Goal: Information Seeking & Learning: Understand process/instructions

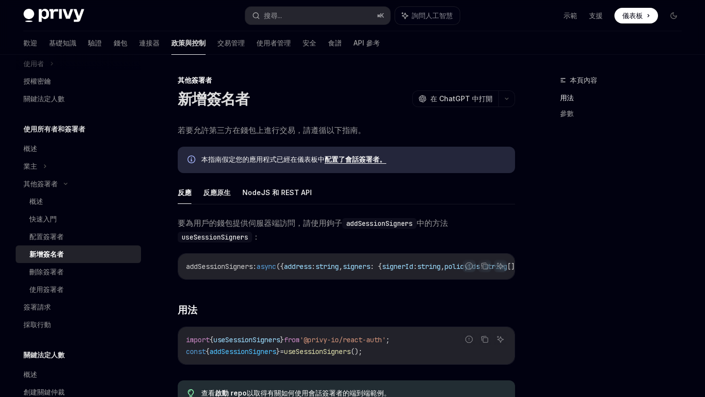
click at [279, 231] on span "要為用戶的錢包提供伺服器端訪問，請使用鉤子 addSessionSigners 中的方法 useSessionSigners ：" at bounding box center [346, 229] width 337 height 27
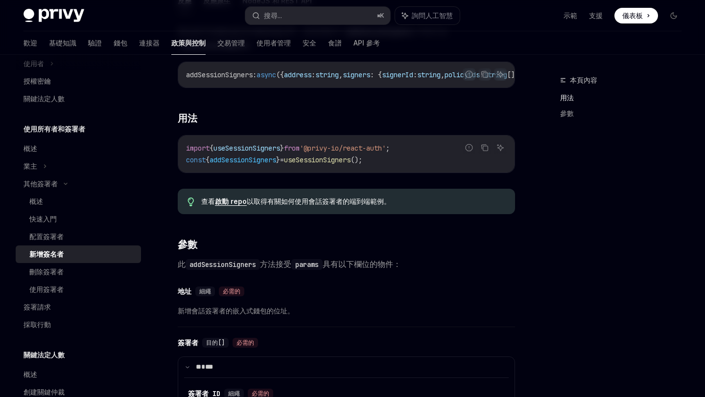
scroll to position [244, 0]
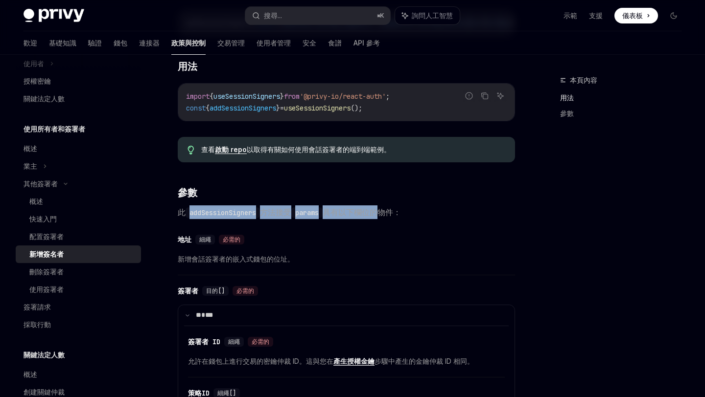
drag, startPoint x: 189, startPoint y: 216, endPoint x: 380, endPoint y: 215, distance: 190.8
click at [381, 216] on span "此 addSessionSigners 方法接受 params 具有以下欄位的物件：" at bounding box center [346, 213] width 337 height 14
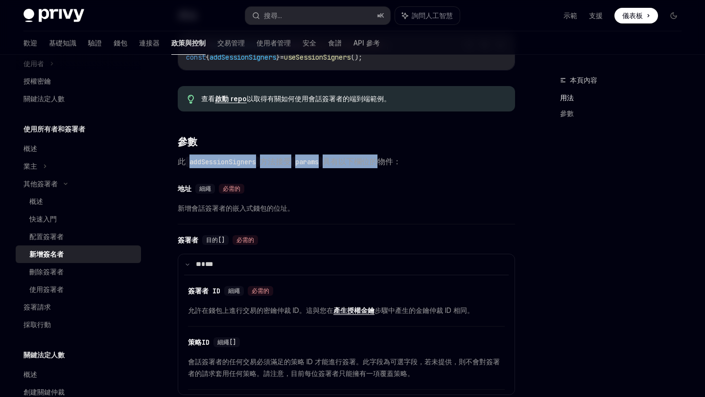
scroll to position [302, 0]
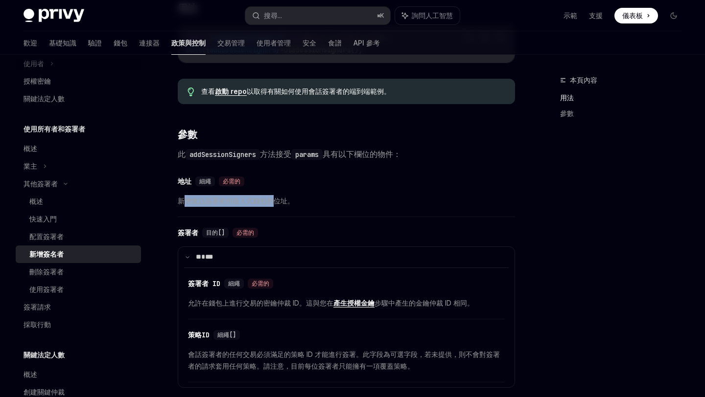
drag, startPoint x: 185, startPoint y: 208, endPoint x: 271, endPoint y: 207, distance: 85.6
click at [271, 205] on font "新增會話簽署者的嵌入式錢包的位址。" at bounding box center [236, 201] width 116 height 8
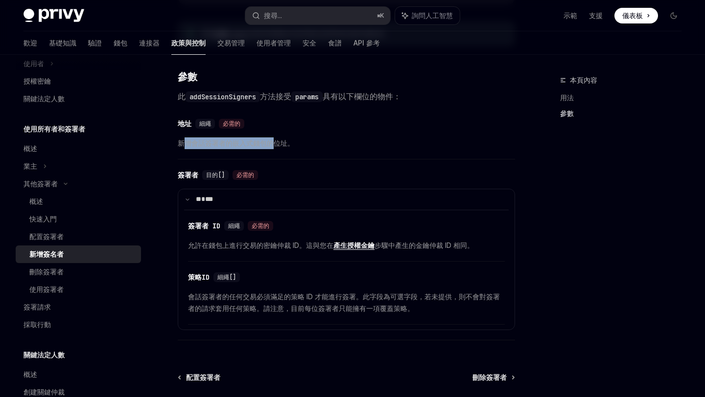
scroll to position [377, 0]
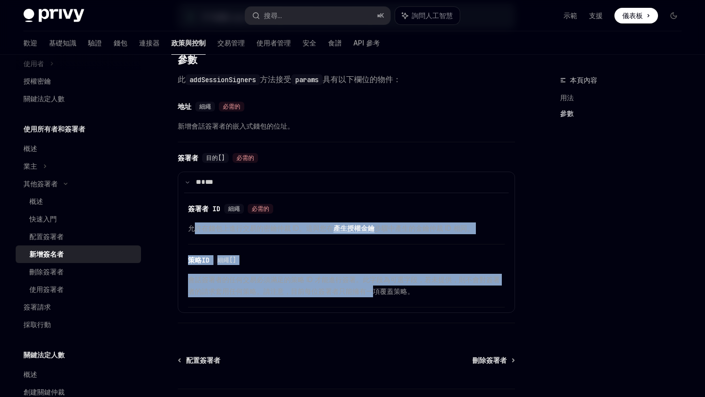
drag, startPoint x: 196, startPoint y: 234, endPoint x: 372, endPoint y: 298, distance: 187.3
click at [372, 298] on div "號 簽署者 ID 細繩 必需的 允許在錢包上進行交易的密鑰仲裁 ID。這與您在 產生授權金鑰 步驟中產生的金鑰仲裁 ID 相同。 號 策略ID 細繩[] 會話…" at bounding box center [346, 250] width 324 height 115
click at [372, 296] on font "會話簽署者的任何交易必須滿足的策略 ID 才能進行簽署。此字段為可選字段，若未提供，則不會對簽署者的請求套用任何策略。請注意，目前每位簽署者只能擁有一項覆蓋策…" at bounding box center [344, 286] width 312 height 20
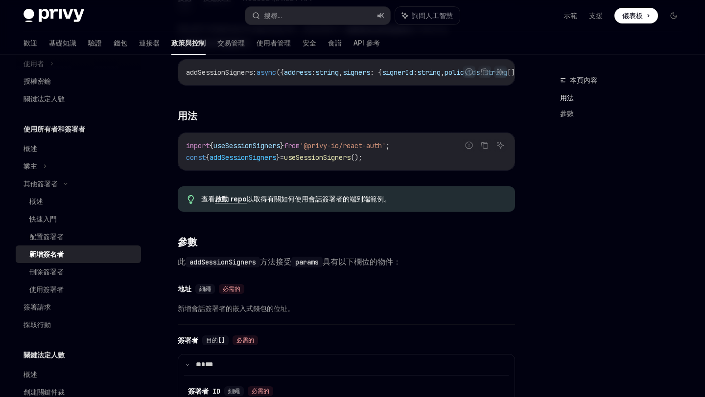
scroll to position [384, 0]
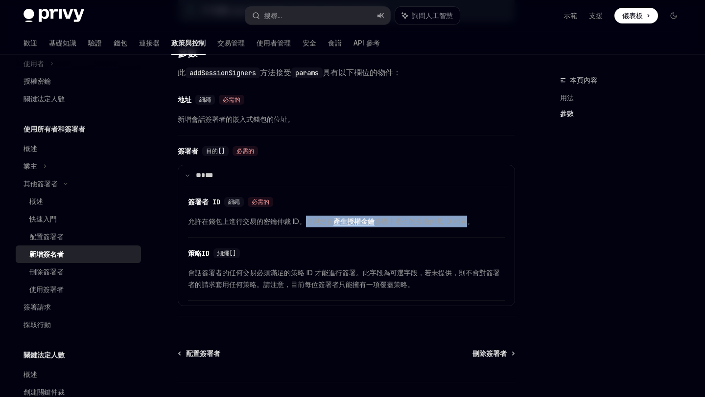
drag, startPoint x: 306, startPoint y: 226, endPoint x: 468, endPoint y: 226, distance: 161.5
click at [468, 226] on span "允許在錢包上進行交易的密鑰仲裁 ID。這與您在 產生授權金鑰 步驟中產生的金鑰仲裁 ID 相同。" at bounding box center [346, 222] width 317 height 12
click at [468, 226] on font "步驟中產生的金鑰仲裁 ID 相同。" at bounding box center [423, 221] width 99 height 8
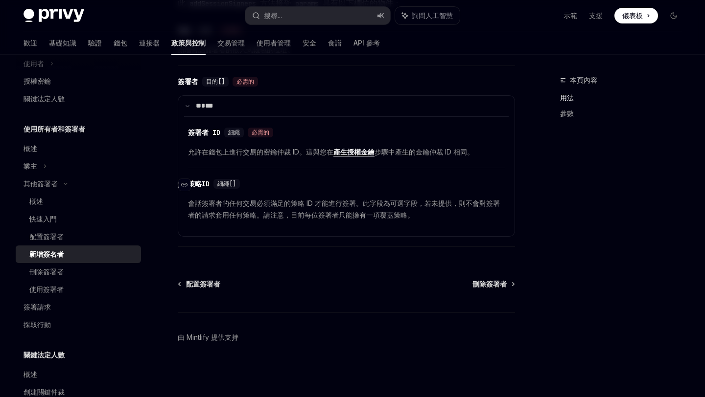
scroll to position [0, 0]
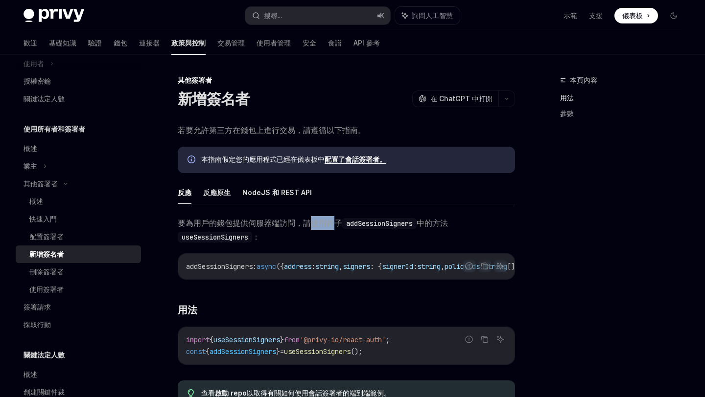
drag, startPoint x: 309, startPoint y: 223, endPoint x: 334, endPoint y: 223, distance: 25.0
click at [334, 223] on font "要為用戶的錢包提供伺服器端訪問，請使用鉤子" at bounding box center [260, 223] width 164 height 10
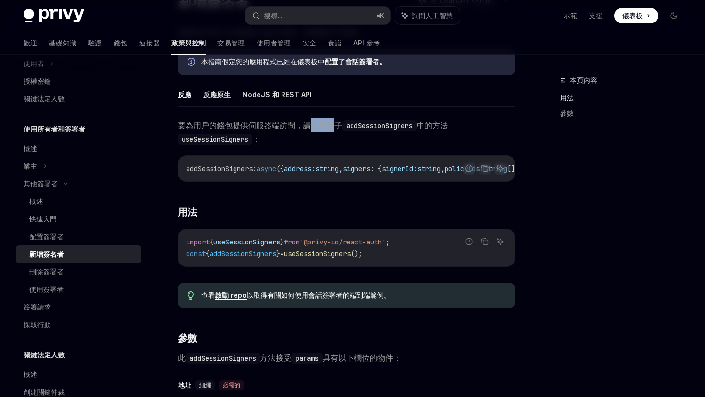
scroll to position [135, 0]
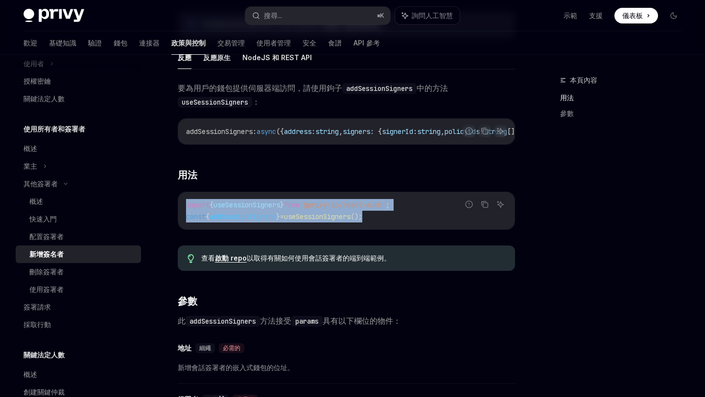
drag, startPoint x: 185, startPoint y: 207, endPoint x: 389, endPoint y: 227, distance: 204.5
click at [389, 227] on div "import { useSessionSigners } from '@privy-io/react-auth' ; const { addSessionSi…" at bounding box center [346, 210] width 336 height 37
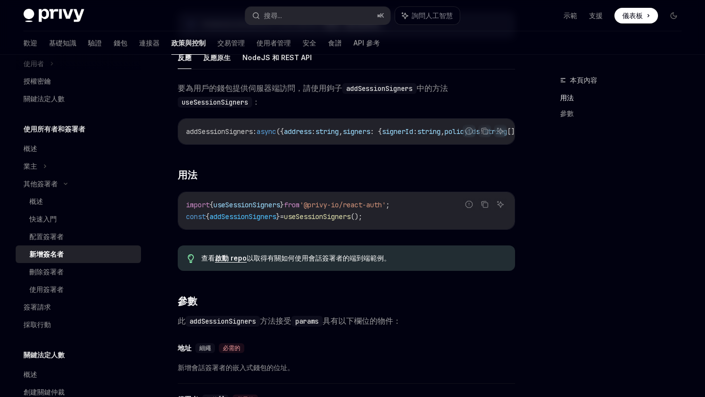
click at [333, 240] on div "要為用戶的錢包提供伺服器端訪問，請使用鉤子 addSessionSigners 中的方法 useSessionSigners ： 報告錯誤代碼 複製 詢問人工…" at bounding box center [346, 325] width 337 height 489
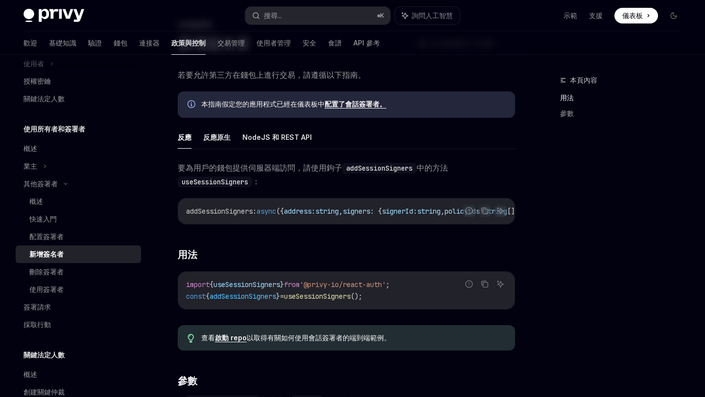
scroll to position [95, 0]
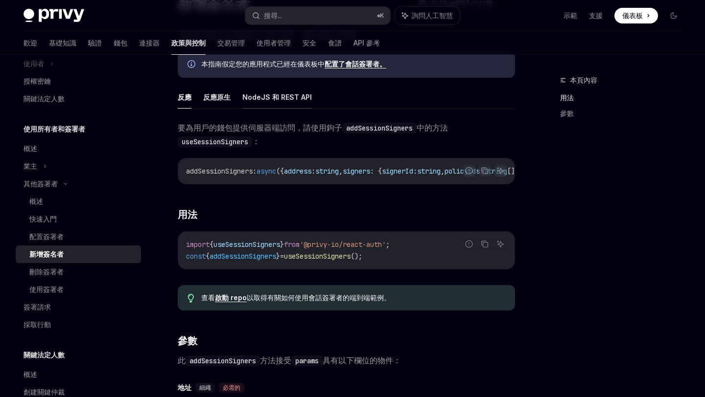
click at [279, 102] on font "NodeJS 和 REST API" at bounding box center [276, 98] width 69 height 12
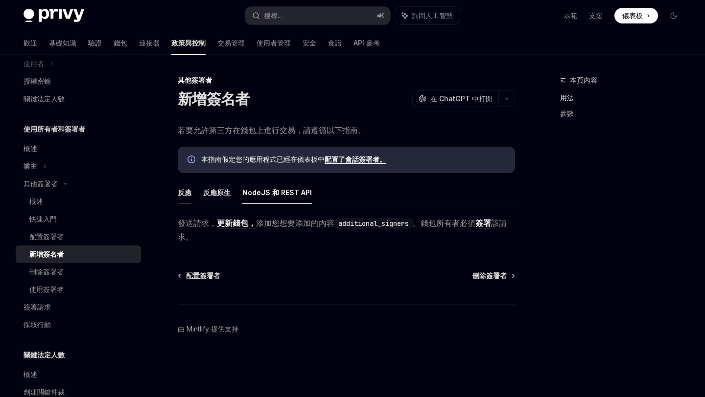
click at [185, 192] on font "反應" at bounding box center [185, 192] width 14 height 8
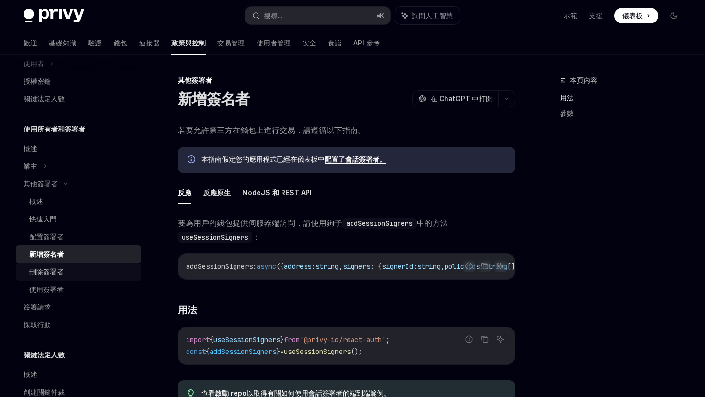
click at [71, 276] on div "刪除簽署者" at bounding box center [82, 272] width 106 height 12
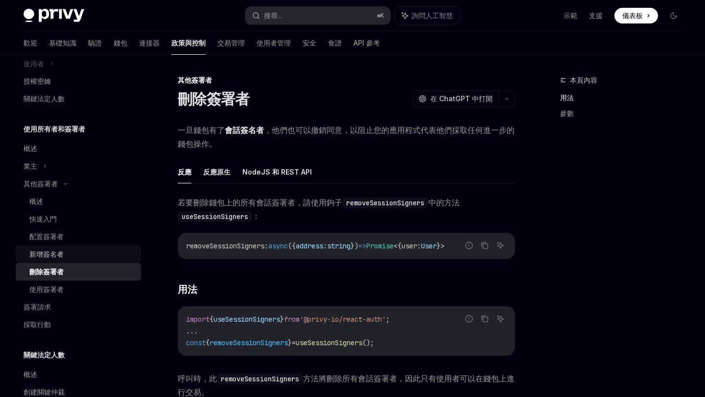
click at [74, 253] on div "新增簽名者" at bounding box center [82, 255] width 106 height 12
click at [68, 256] on div "新增簽名者" at bounding box center [82, 255] width 106 height 12
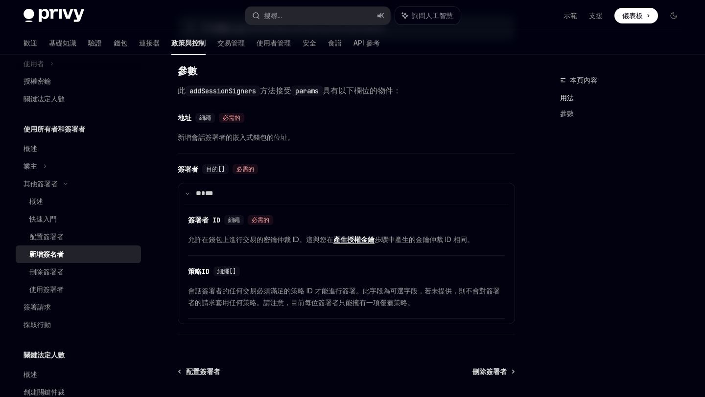
scroll to position [403, 0]
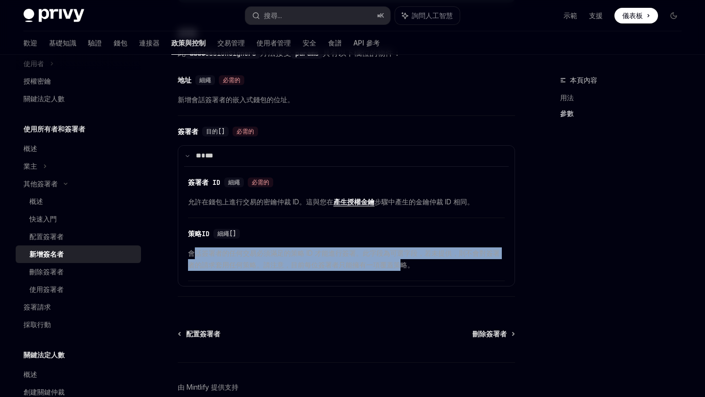
drag, startPoint x: 198, startPoint y: 258, endPoint x: 399, endPoint y: 265, distance: 201.2
click at [399, 266] on font "會話簽署者的任何交易必須滿足的策略 ID 才能進行簽署。此字段為可選字段，若未提供，則不會對簽署者的請求套用任何策略。請注意，目前每位簽署者只能擁有一項覆蓋策…" at bounding box center [344, 259] width 312 height 20
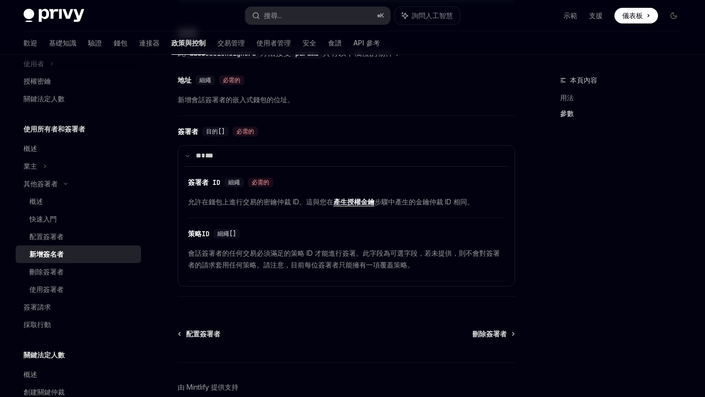
click at [436, 244] on div "號 策略ID 細繩[] 會話簽署者的任何交易必須滿足的策略 ID 才能進行簽署。此字段為可選字段，若未提供，則不會對簽署者的請求套用任何策略。請注意，目前每位…" at bounding box center [346, 252] width 317 height 58
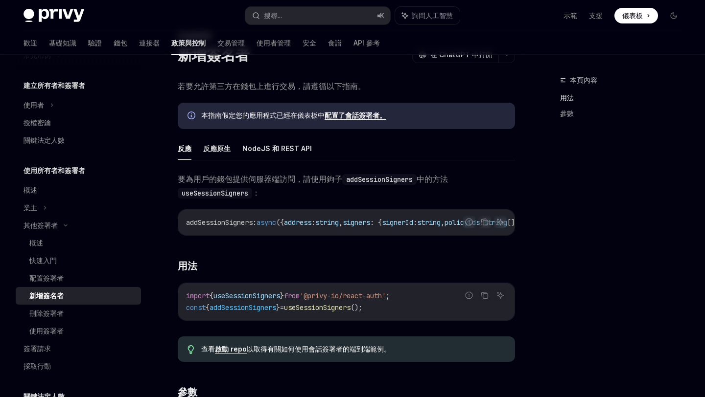
scroll to position [197, 0]
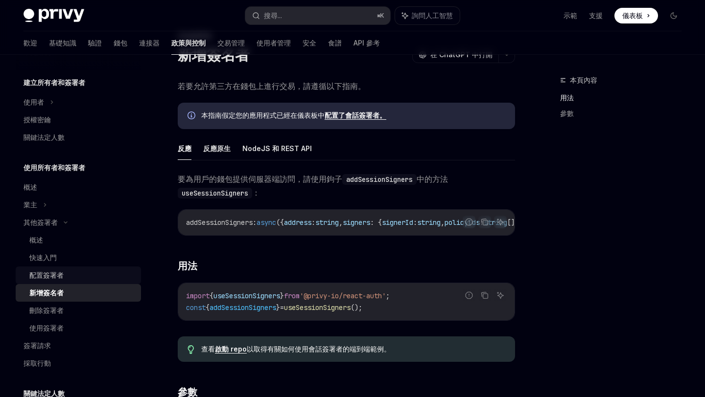
click at [73, 274] on div "配置簽署者" at bounding box center [82, 276] width 106 height 12
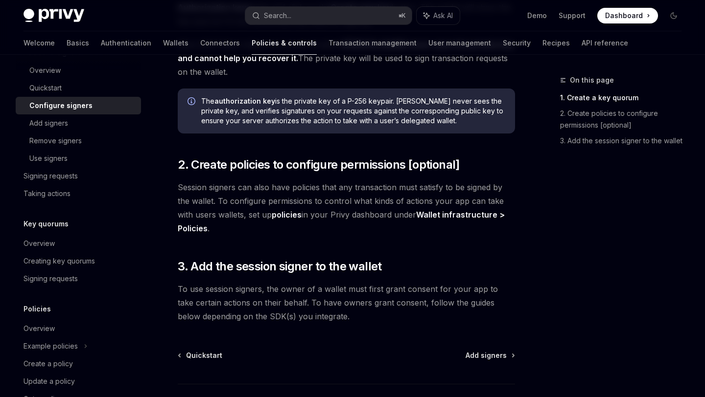
scroll to position [279, 0]
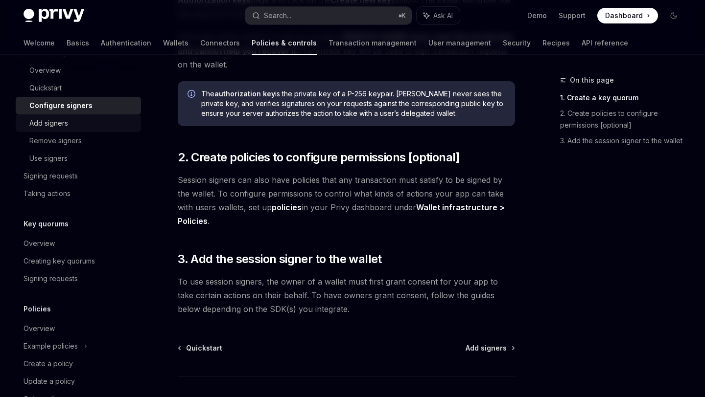
click at [77, 124] on div "Add signers" at bounding box center [82, 123] width 106 height 12
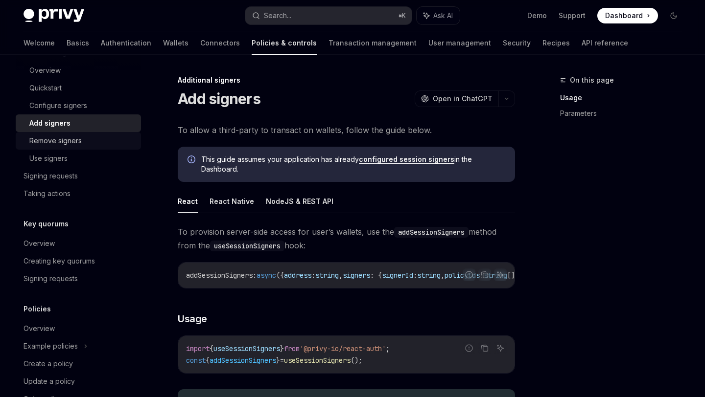
click at [59, 142] on div "Remove signers" at bounding box center [55, 141] width 52 height 12
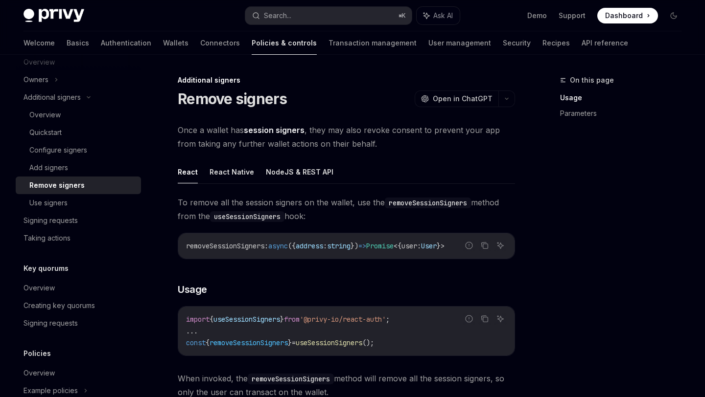
scroll to position [315, 0]
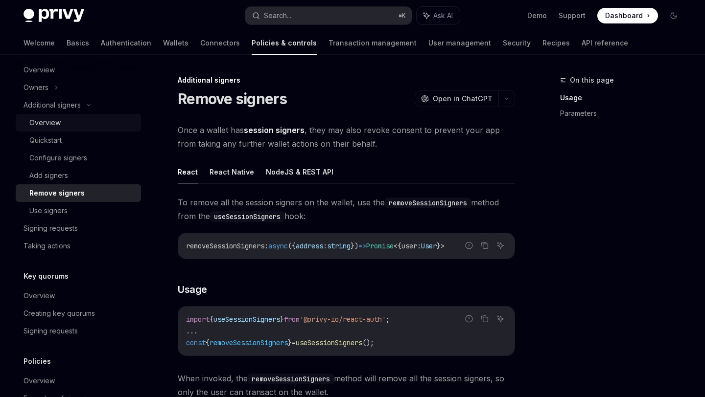
click at [58, 124] on div "Overview" at bounding box center [44, 123] width 31 height 12
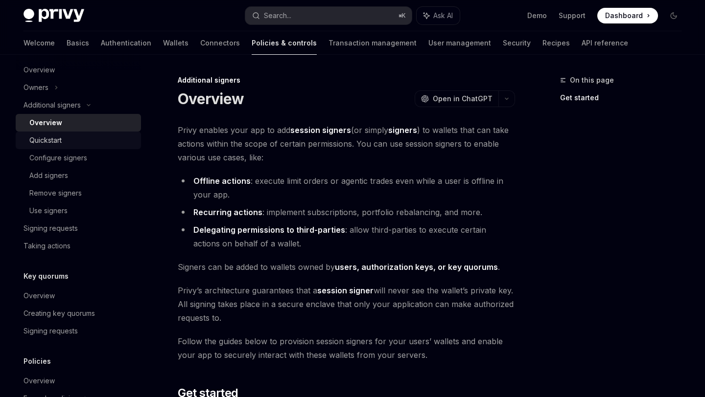
click at [63, 144] on div "Quickstart" at bounding box center [82, 141] width 106 height 12
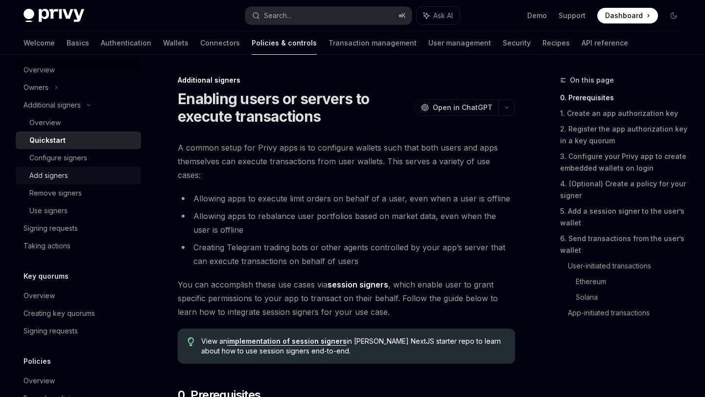
click at [69, 172] on div "Add signers" at bounding box center [82, 176] width 106 height 12
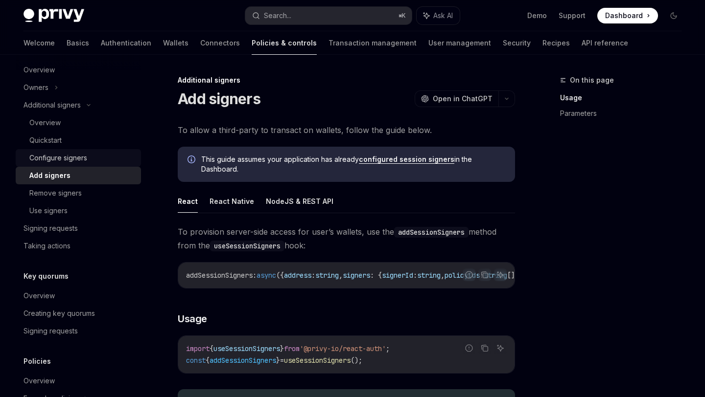
click at [67, 161] on div "Configure signers" at bounding box center [58, 158] width 58 height 12
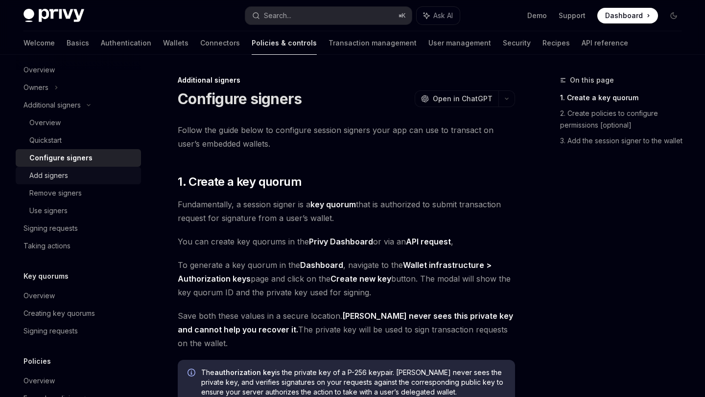
click at [67, 177] on div "Add signers" at bounding box center [48, 176] width 39 height 12
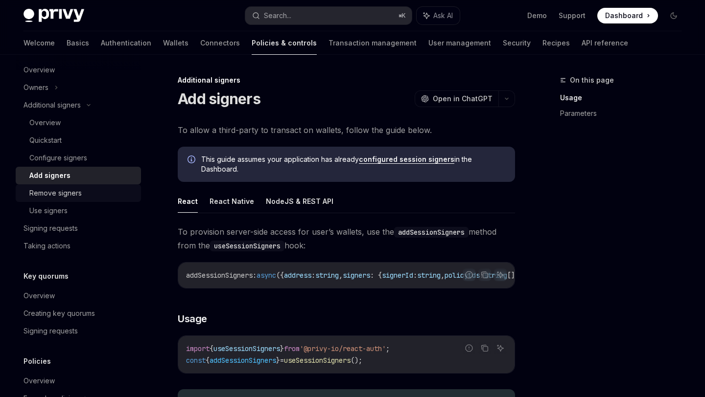
click at [66, 193] on div "Remove signers" at bounding box center [55, 193] width 52 height 12
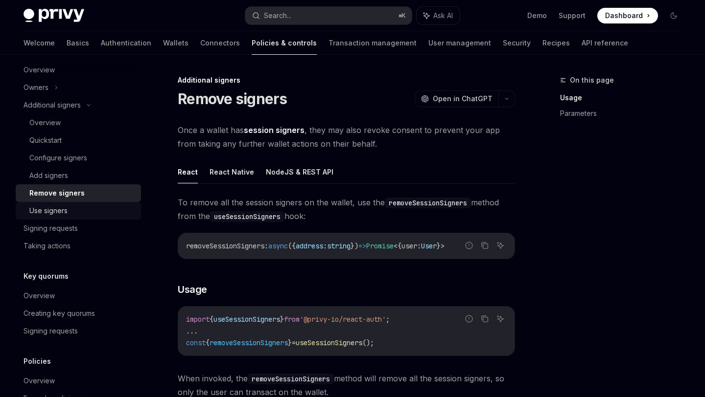
click at [66, 209] on div "Use signers" at bounding box center [48, 211] width 38 height 12
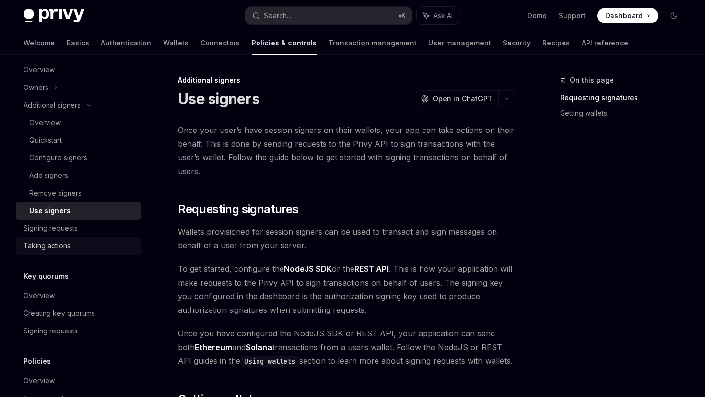
click at [59, 239] on link "Taking actions" at bounding box center [78, 246] width 125 height 18
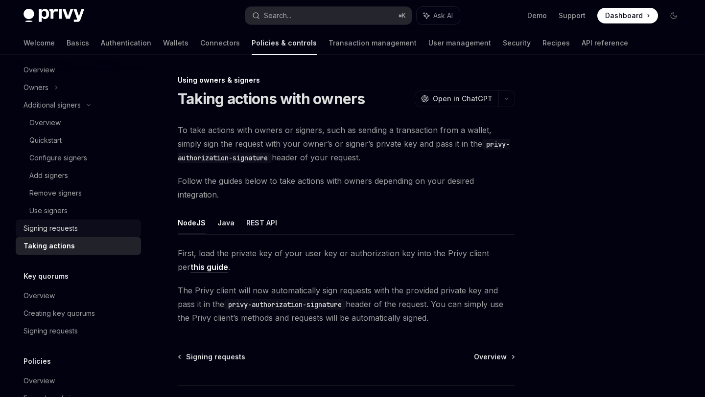
click at [60, 230] on div "Signing requests" at bounding box center [50, 229] width 54 height 12
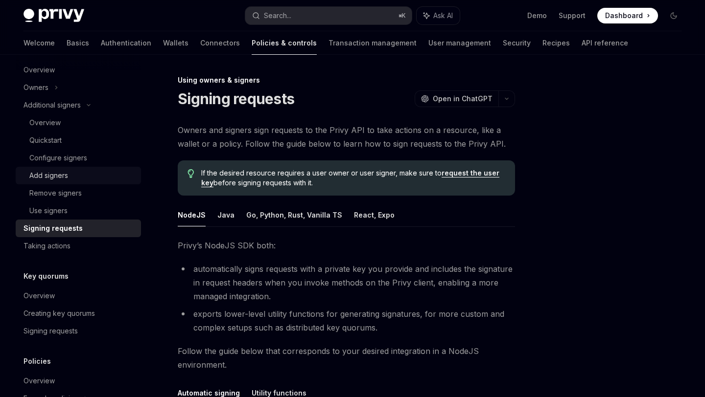
click at [67, 169] on link "Add signers" at bounding box center [78, 176] width 125 height 18
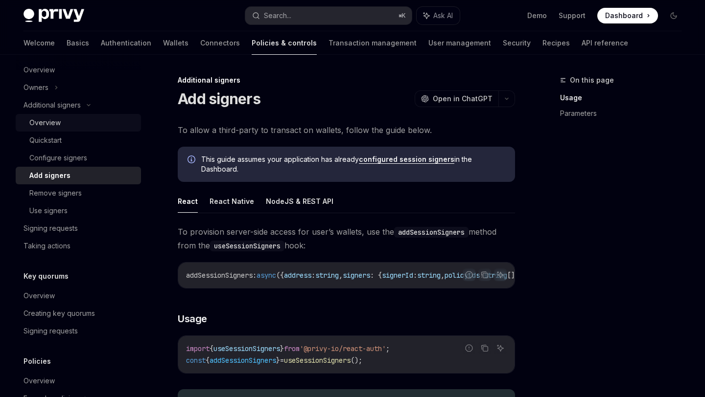
click at [63, 118] on div "Overview" at bounding box center [82, 123] width 106 height 12
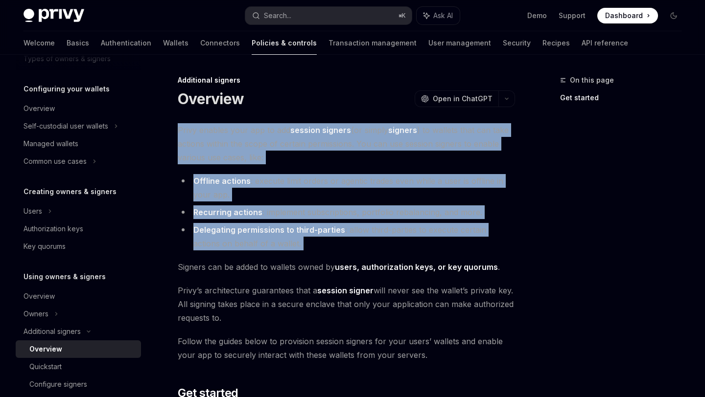
drag, startPoint x: 178, startPoint y: 133, endPoint x: 264, endPoint y: 253, distance: 147.3
click at [264, 253] on div "**********" at bounding box center [346, 314] width 337 height 382
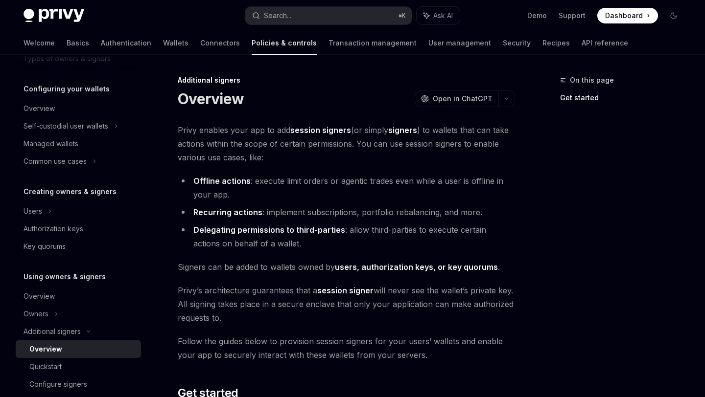
click at [283, 256] on div "**********" at bounding box center [346, 314] width 337 height 382
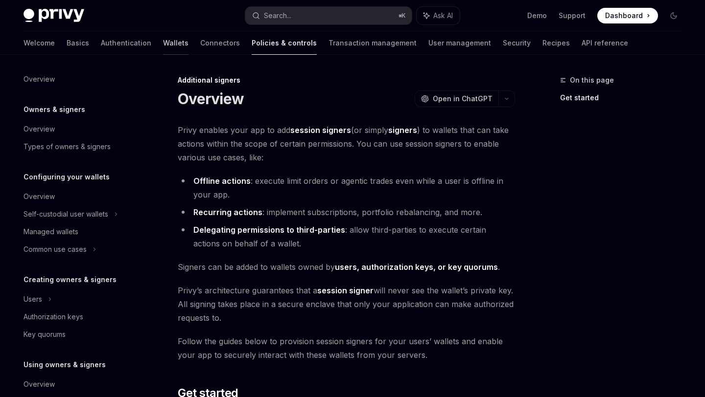
click at [163, 46] on link "Wallets" at bounding box center [175, 42] width 25 height 23
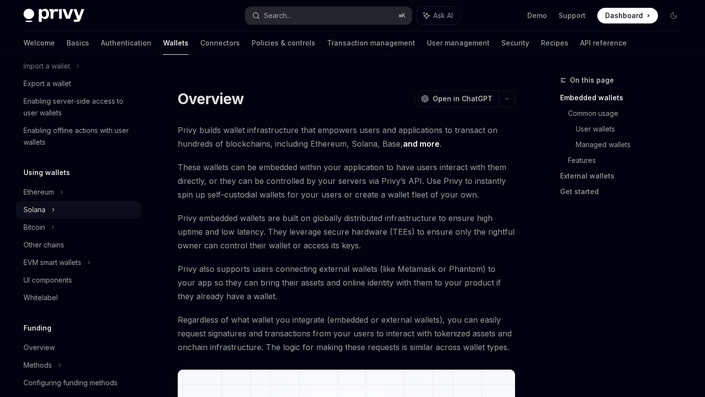
scroll to position [183, 0]
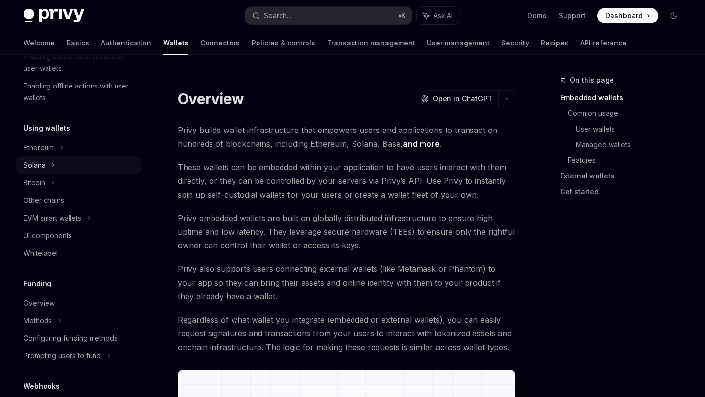
click at [48, 167] on div "Solana" at bounding box center [78, 166] width 125 height 18
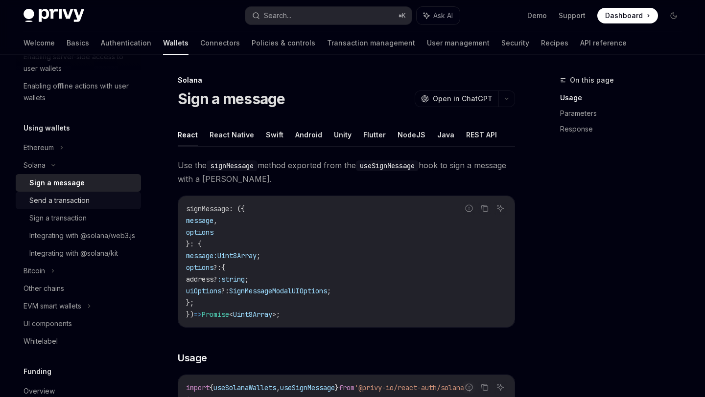
click at [71, 206] on div "Send a transaction" at bounding box center [59, 201] width 60 height 12
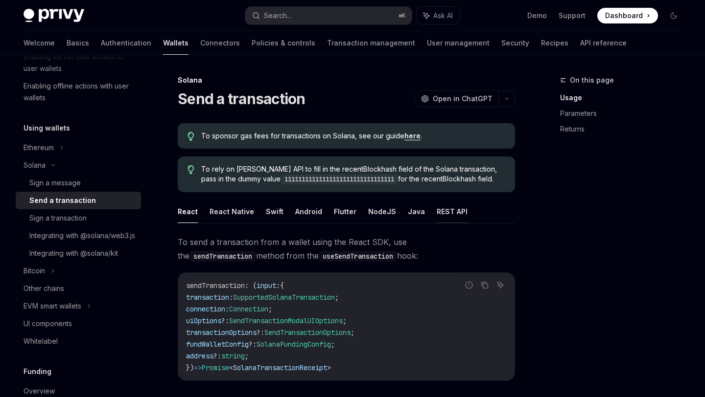
click at [439, 214] on button "REST API" at bounding box center [451, 211] width 31 height 23
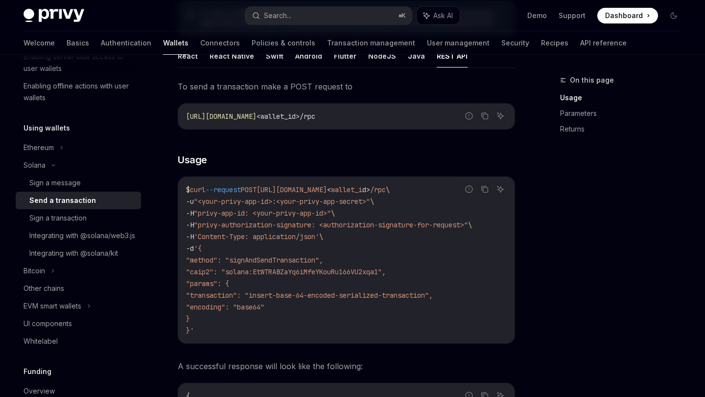
scroll to position [157, 0]
click at [315, 263] on span ""method": "signAndSendTransaction"," at bounding box center [254, 259] width 137 height 9
click at [312, 282] on code "$ curl --request POST [URL][DOMAIN_NAME] < wallet_i d > /rpc \ -u "<your-privy-…" at bounding box center [346, 259] width 321 height 153
click at [285, 271] on span ""caip2": "solana:EtWTRABZaYq6iMfeYKouRu166VU2xqa1"," at bounding box center [286, 271] width 200 height 9
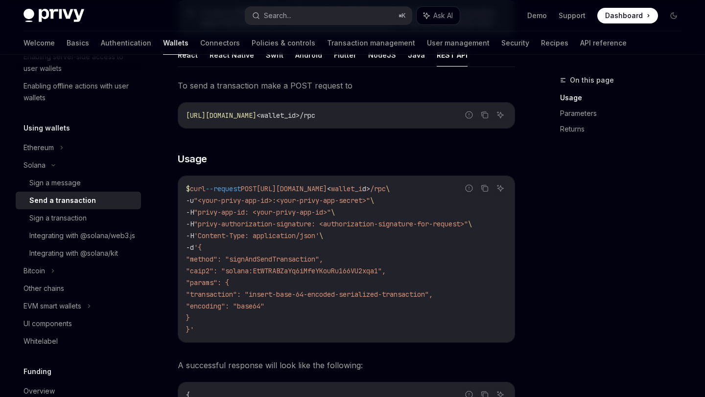
click at [285, 271] on span ""caip2": "solana:EtWTRABZaYq6iMfeYKouRu166VU2xqa1"," at bounding box center [286, 271] width 200 height 9
click at [257, 296] on span ""transaction": "insert-base-64-encoded-serialized-transaction"," at bounding box center [309, 294] width 247 height 9
click at [251, 305] on span ""encoding": "base64"" at bounding box center [225, 306] width 78 height 9
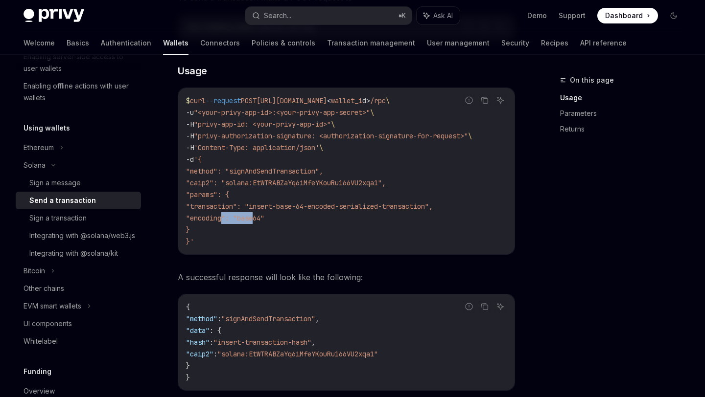
scroll to position [172, 0]
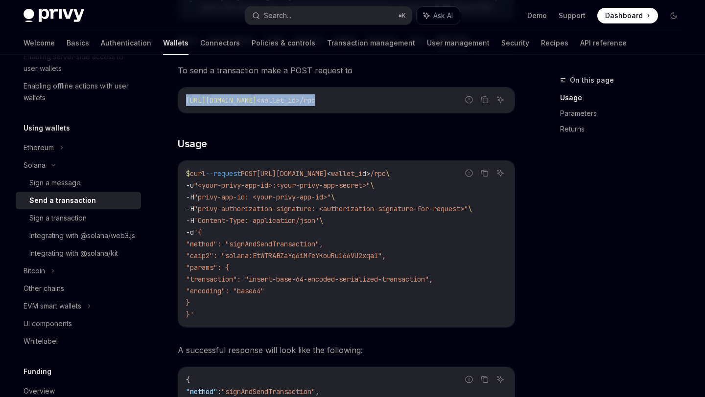
drag, startPoint x: 181, startPoint y: 98, endPoint x: 458, endPoint y: 107, distance: 277.6
click at [458, 107] on div "[URL][DOMAIN_NAME] <wallet_id>/rpc" at bounding box center [346, 100] width 336 height 25
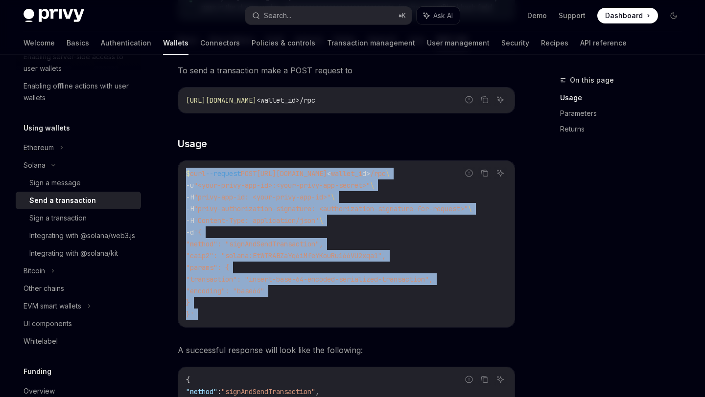
drag, startPoint x: 184, startPoint y: 174, endPoint x: 199, endPoint y: 332, distance: 159.2
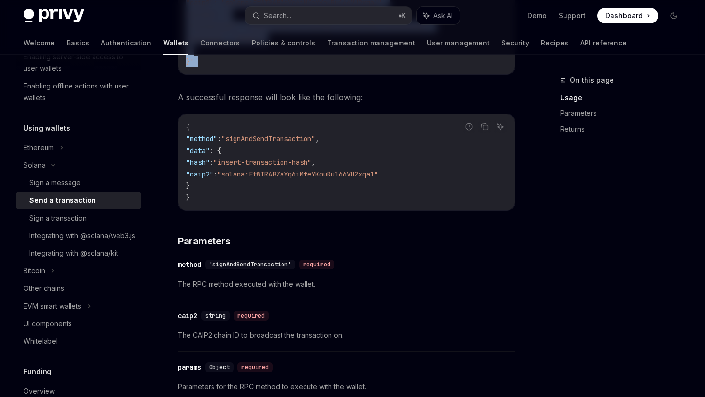
scroll to position [442, 0]
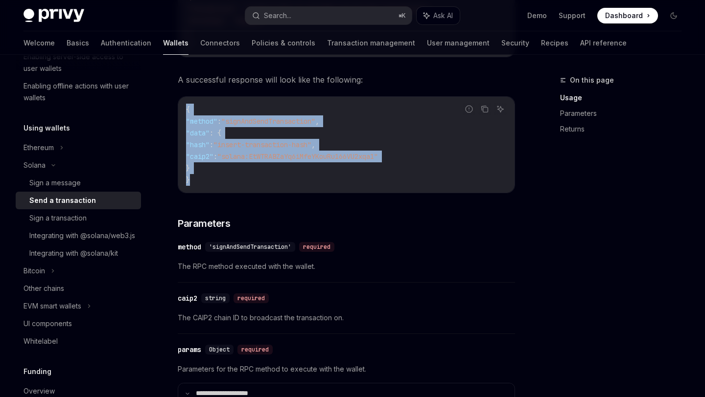
drag, startPoint x: 179, startPoint y: 112, endPoint x: 209, endPoint y: 185, distance: 79.0
click at [209, 186] on div "{ "method" : "signAndSendTransaction" , "data" : { "hash" : "insert-transaction…" at bounding box center [346, 145] width 336 height 96
click at [292, 161] on span ""solana:EtWTRABZaYq6iMfeYKouRu166VU2xqa1"" at bounding box center [297, 156] width 161 height 9
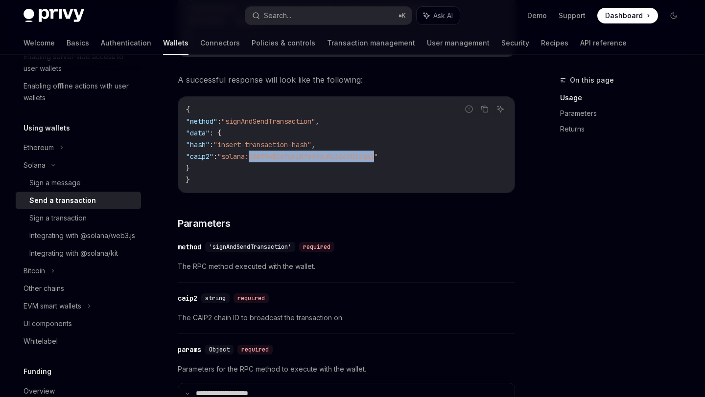
click at [292, 161] on span ""solana:EtWTRABZaYq6iMfeYKouRu166VU2xqa1"" at bounding box center [297, 156] width 161 height 9
click at [209, 149] on span ""hash"" at bounding box center [197, 144] width 23 height 9
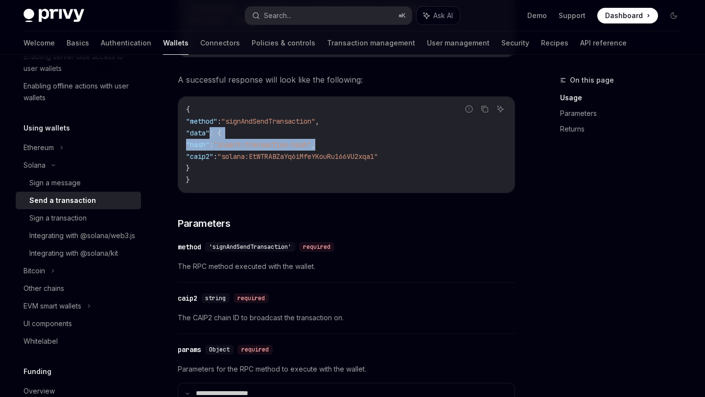
drag, startPoint x: 212, startPoint y: 138, endPoint x: 394, endPoint y: 144, distance: 182.6
click at [394, 144] on code "{ "method" : "signAndSendTransaction" , "data" : { "hash" : "insert-transaction…" at bounding box center [346, 145] width 321 height 82
drag, startPoint x: 246, startPoint y: 147, endPoint x: 417, endPoint y: 146, distance: 171.3
click at [418, 146] on code "{ "method" : "signAndSendTransaction" , "data" : { "hash" : "insert-transaction…" at bounding box center [346, 145] width 321 height 82
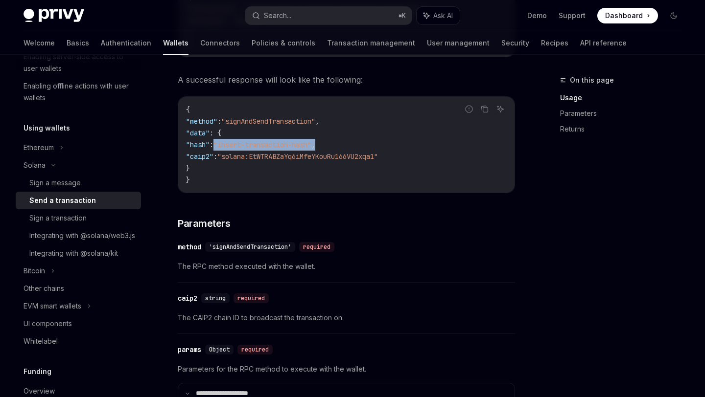
click at [417, 146] on code "{ "method" : "signAndSendTransaction" , "data" : { "hash" : "insert-transaction…" at bounding box center [346, 145] width 321 height 82
click at [302, 172] on code "{ "method" : "signAndSendTransaction" , "data" : { "hash" : "insert-transaction…" at bounding box center [346, 145] width 321 height 82
click at [268, 251] on span "'signAndSendTransaction'" at bounding box center [250, 247] width 82 height 8
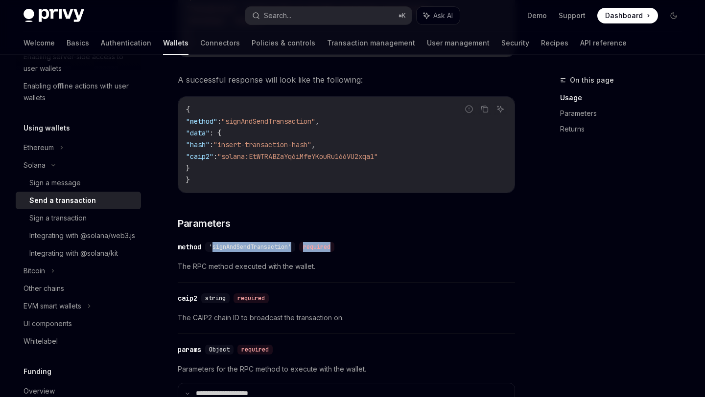
click at [268, 251] on span "'signAndSendTransaction'" at bounding box center [250, 247] width 82 height 8
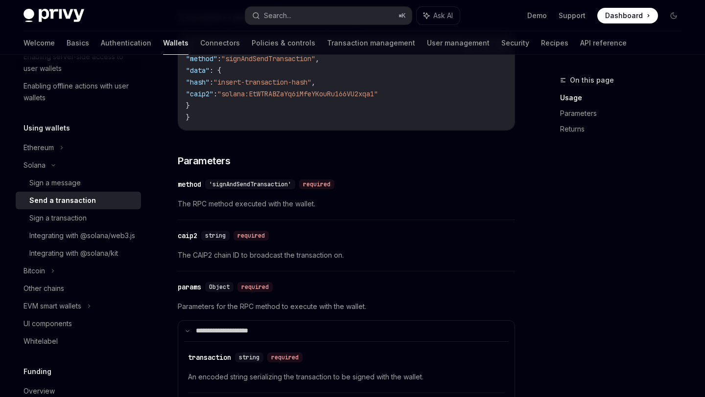
click at [294, 239] on div "​ caip2 string required" at bounding box center [341, 236] width 327 height 12
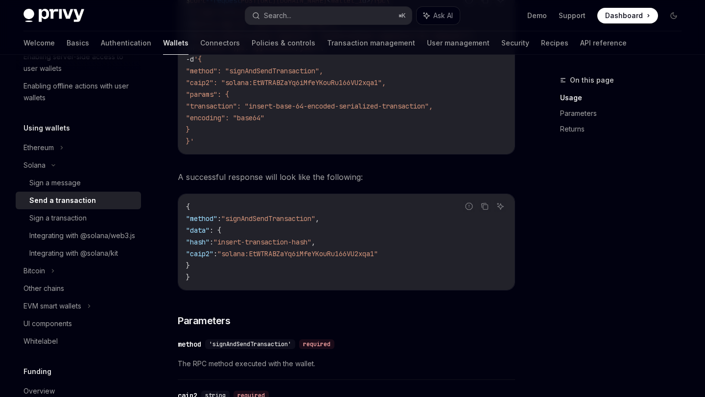
scroll to position [348, 0]
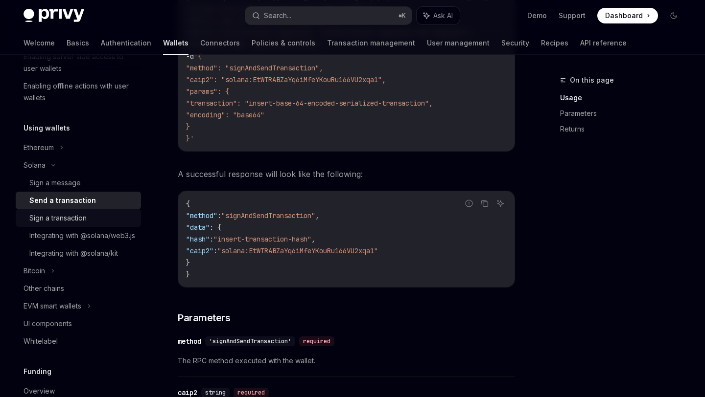
click at [100, 217] on div "Sign a transaction" at bounding box center [82, 218] width 106 height 12
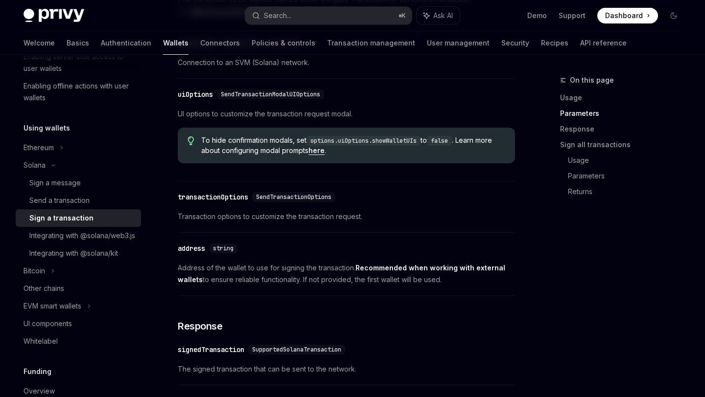
scroll to position [175, 0]
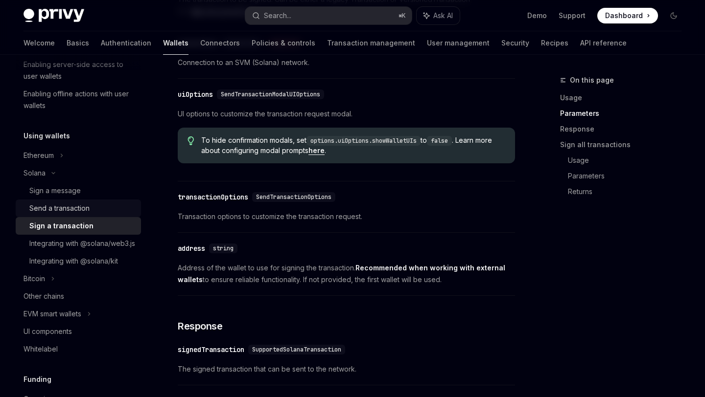
click at [90, 211] on div "Send a transaction" at bounding box center [82, 209] width 106 height 12
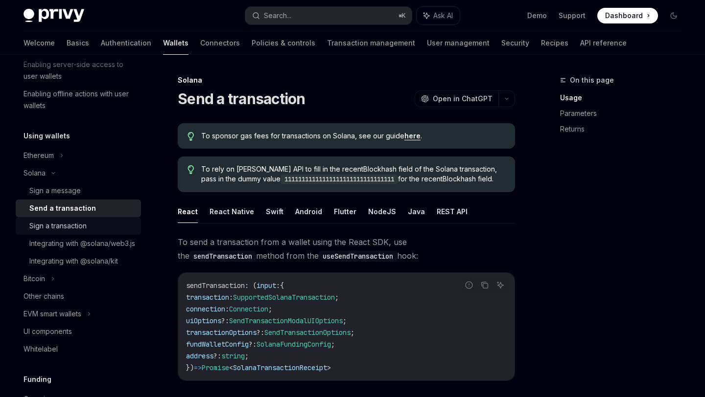
click at [92, 225] on div "Sign a transaction" at bounding box center [82, 226] width 106 height 12
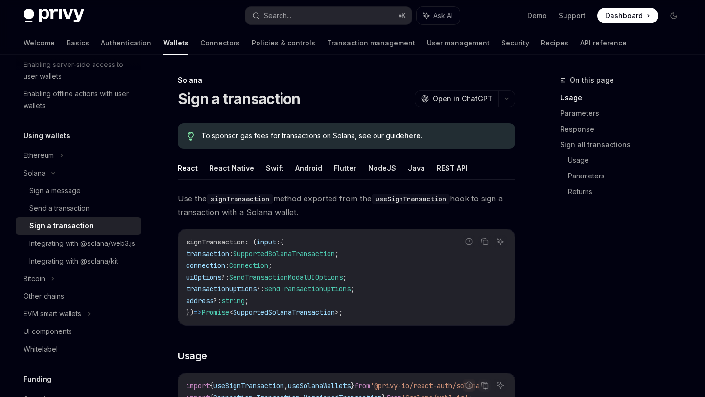
click at [438, 165] on button "REST API" at bounding box center [451, 168] width 31 height 23
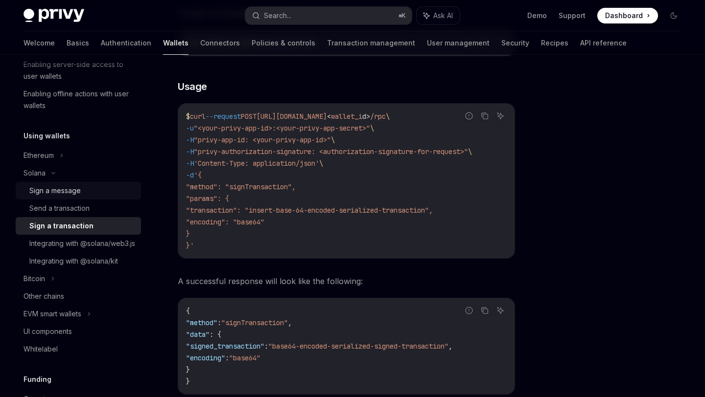
click at [96, 185] on div "Sign a message" at bounding box center [82, 191] width 106 height 12
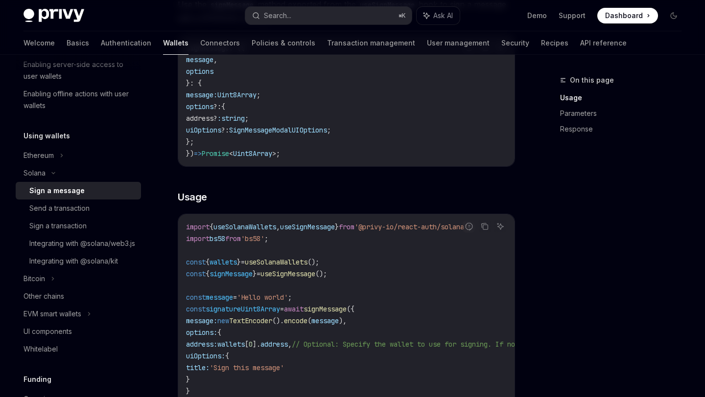
scroll to position [162, 0]
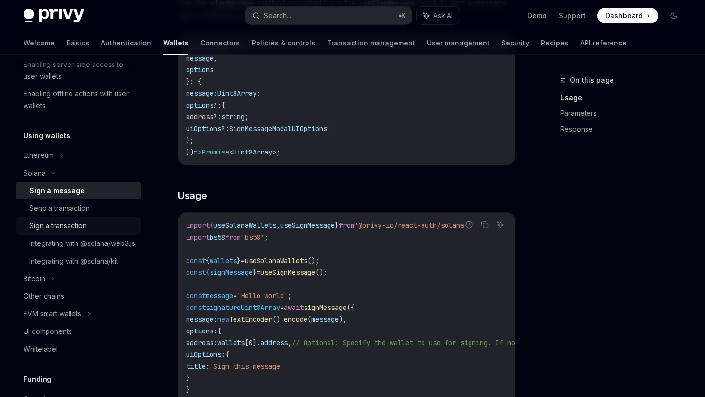
click at [99, 226] on div "Sign a transaction" at bounding box center [82, 226] width 106 height 12
type textarea "*"
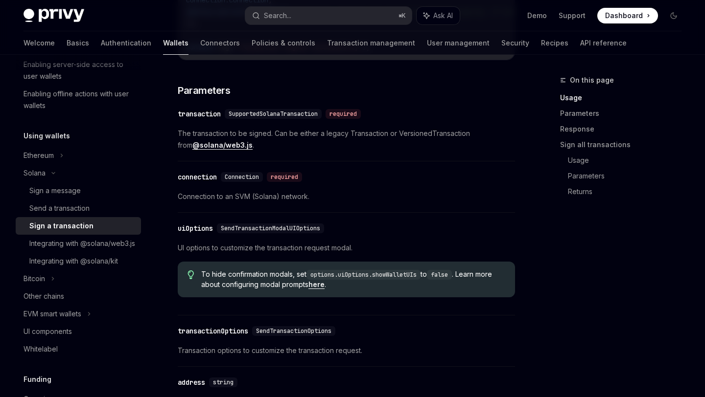
scroll to position [590, 0]
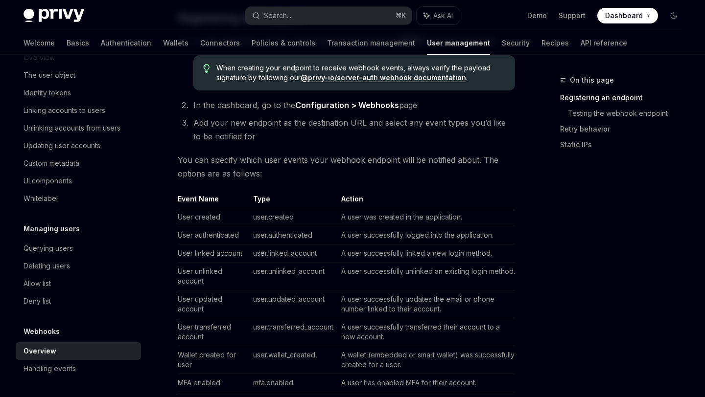
scroll to position [498, 0]
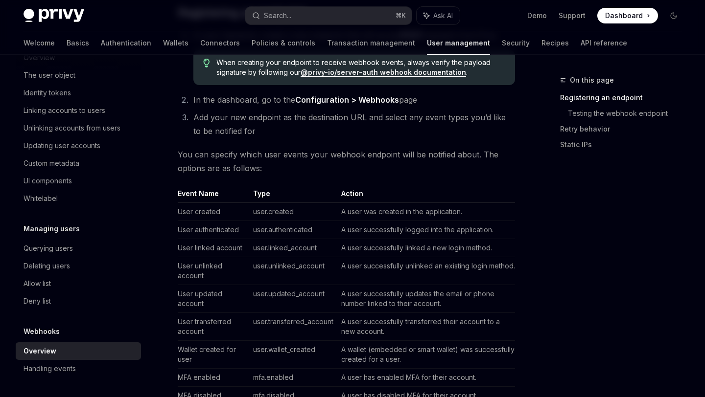
click at [280, 211] on td "user.created" at bounding box center [293, 212] width 88 height 18
click at [355, 198] on th "Action" at bounding box center [426, 196] width 178 height 14
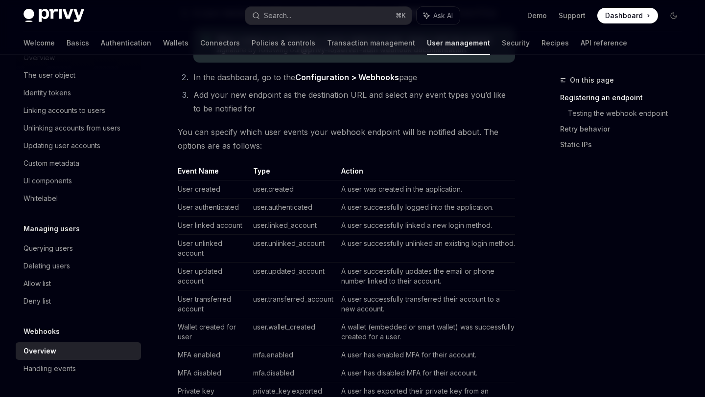
scroll to position [450, 0]
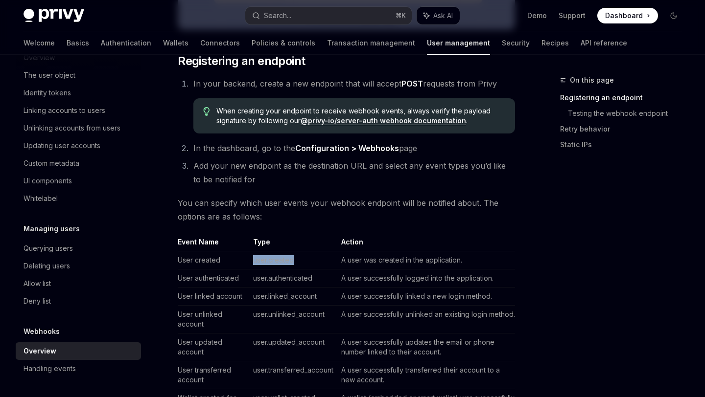
drag, startPoint x: 250, startPoint y: 263, endPoint x: 303, endPoint y: 263, distance: 53.8
click at [303, 263] on td "user.created" at bounding box center [293, 261] width 88 height 18
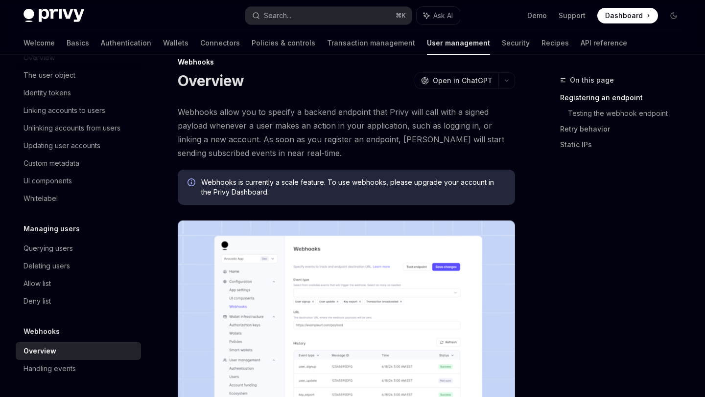
scroll to position [0, 0]
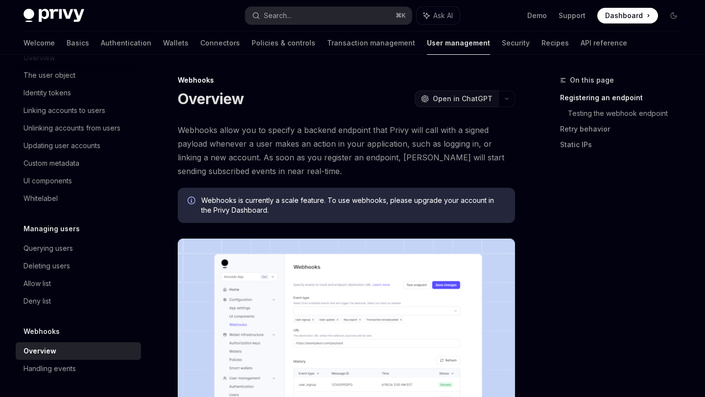
click at [475, 97] on span "Open in ChatGPT" at bounding box center [463, 99] width 60 height 10
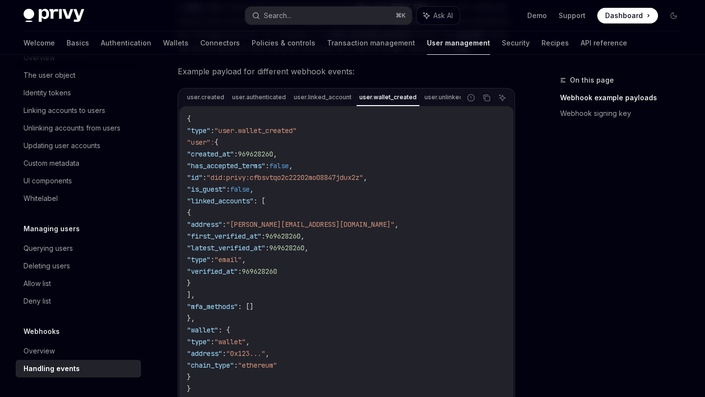
scroll to position [224, 0]
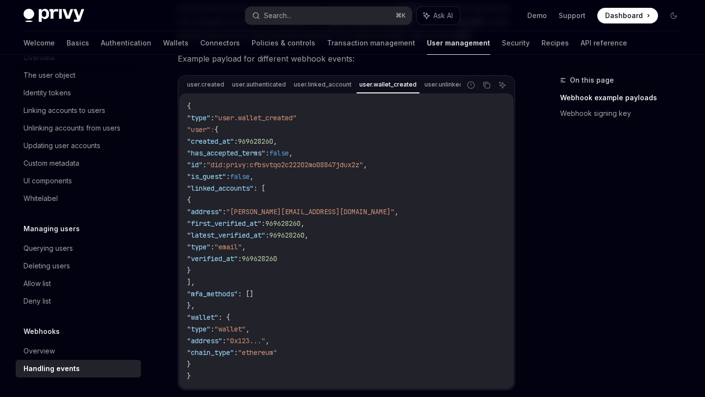
drag, startPoint x: 267, startPoint y: 212, endPoint x: 332, endPoint y: 213, distance: 65.1
click at [332, 213] on span ""address" : "bilbo@privy.io" ," at bounding box center [292, 211] width 211 height 9
drag, startPoint x: 225, startPoint y: 226, endPoint x: 337, endPoint y: 227, distance: 112.1
click at [304, 227] on span ""first_verified_at" : 969628260 ," at bounding box center [245, 223] width 117 height 9
click at [304, 240] on span "969628260" at bounding box center [286, 235] width 35 height 9
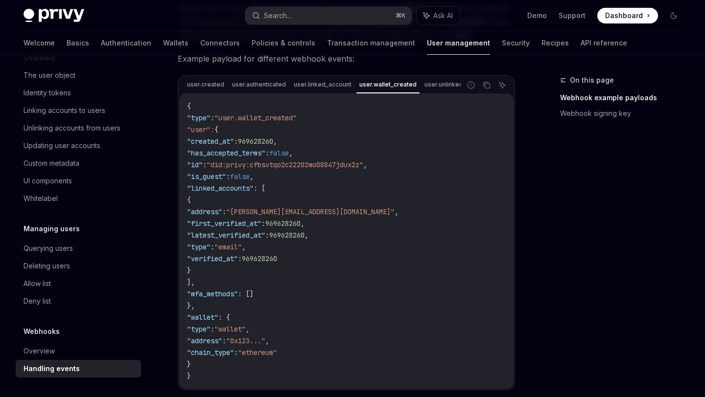
scroll to position [213, 0]
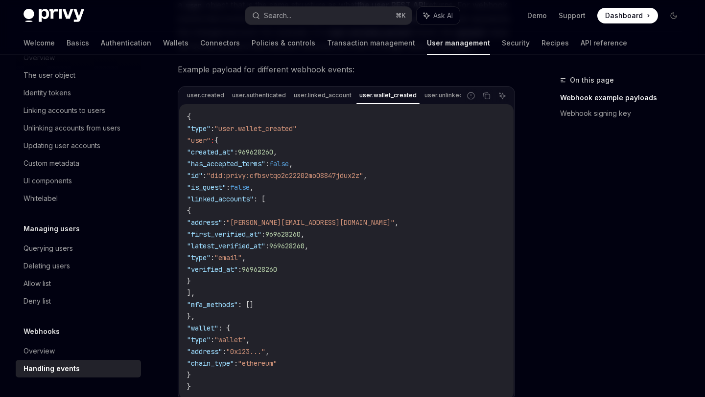
click at [312, 180] on span ""did:privy:cfbsvtqo2c22202mo08847jdux2z"" at bounding box center [285, 175] width 157 height 9
click at [277, 274] on span "969628260" at bounding box center [259, 269] width 35 height 9
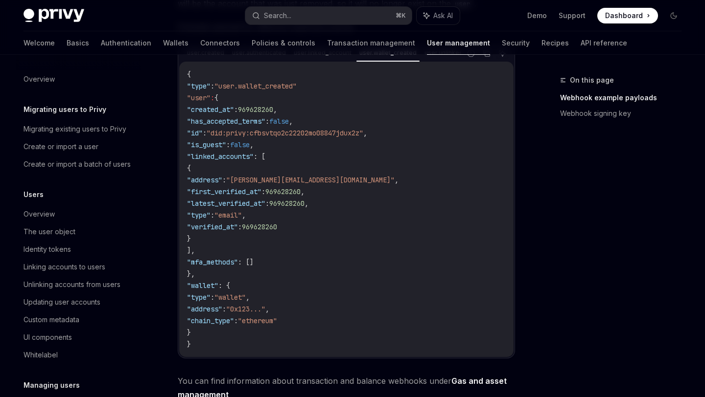
scroll to position [253, 0]
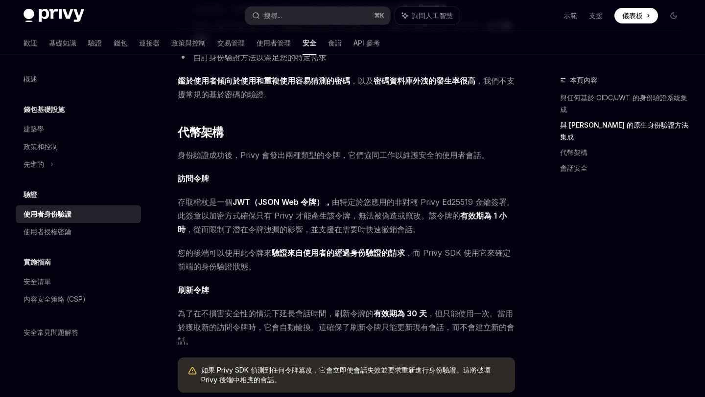
scroll to position [418, 0]
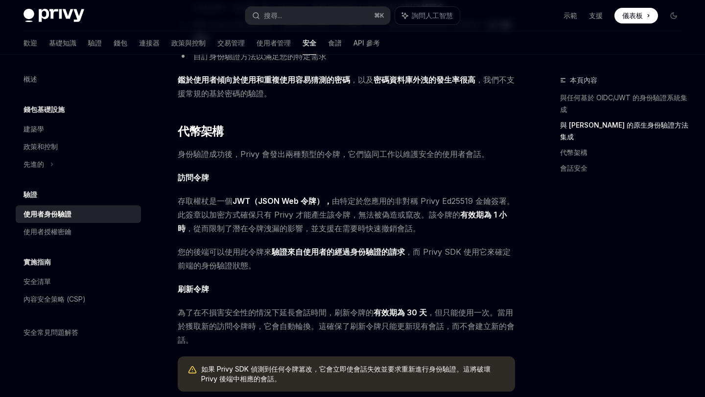
click at [310, 253] on font "驗證來自使用者的經過身份驗證的請求" at bounding box center [338, 252] width 133 height 10
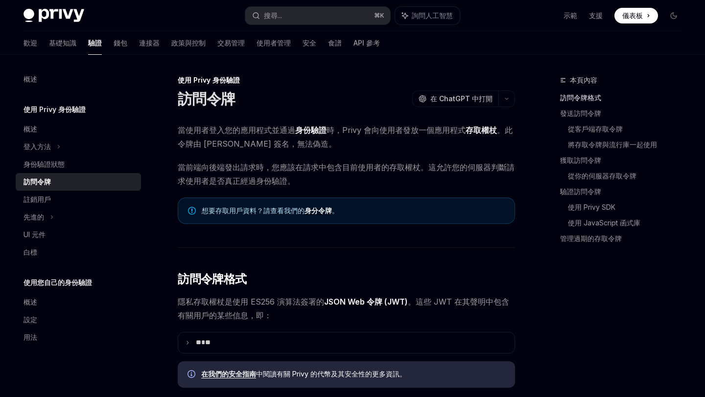
type textarea "*"
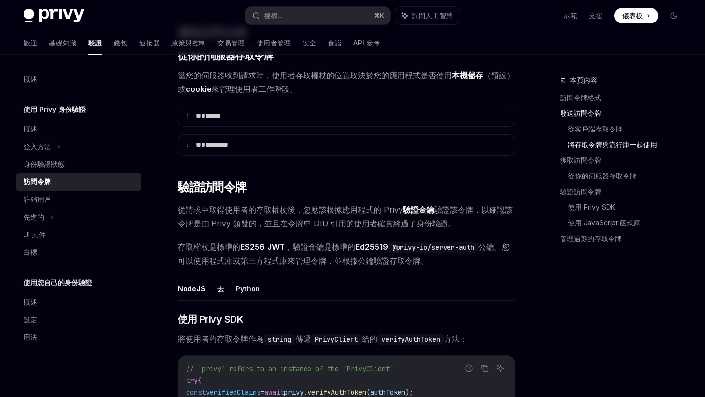
scroll to position [1238, 0]
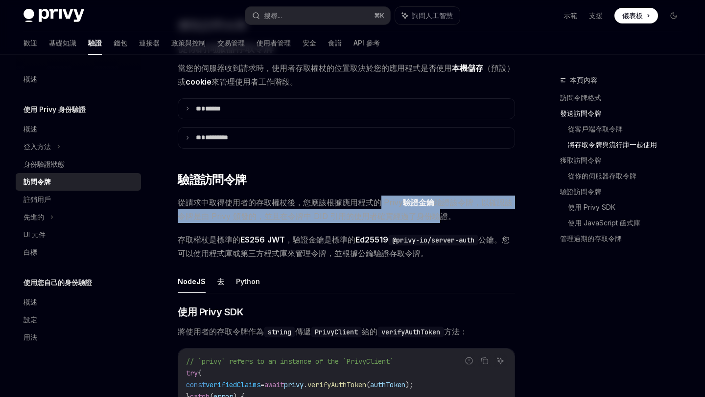
drag, startPoint x: 381, startPoint y: 216, endPoint x: 436, endPoint y: 227, distance: 55.4
click at [436, 223] on span "從請求中取得使用者的存取權杖後，您應該根據應用程式的 Privy 驗證金鑰 驗證該令牌，以確認該令牌是由 Privy 頒發的，並且在令牌中 DID 引用的使用…" at bounding box center [346, 209] width 337 height 27
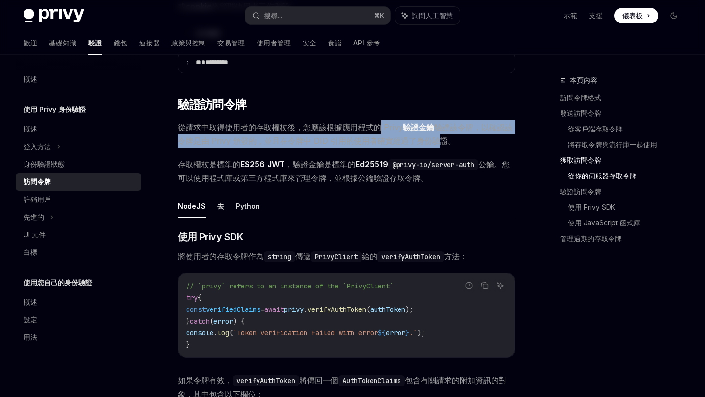
scroll to position [1319, 0]
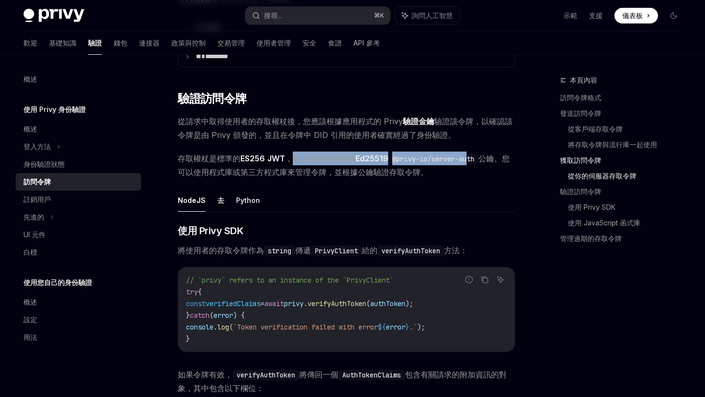
drag, startPoint x: 291, startPoint y: 171, endPoint x: 469, endPoint y: 171, distance: 177.6
click at [469, 171] on span "存取權杖是標準的 ES256 JWT ，驗證金鑰是標準的 Ed25519 @privy-io/server-auth 公鑰。您可以使用程式庫或第三方程式庫來管…" at bounding box center [346, 165] width 337 height 27
click at [476, 164] on code "@privy-io/server-auth" at bounding box center [433, 159] width 90 height 11
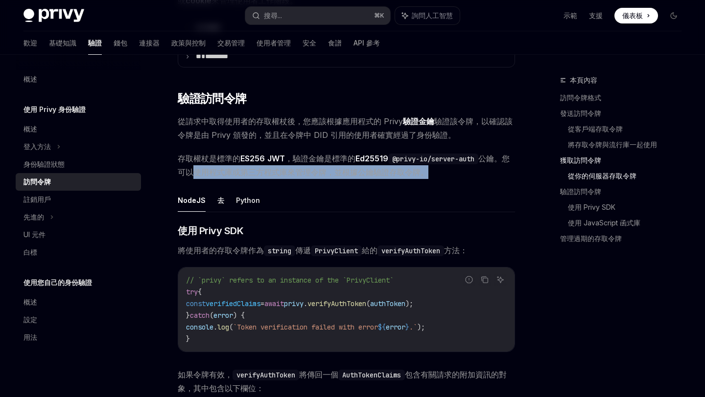
drag, startPoint x: 200, startPoint y: 186, endPoint x: 425, endPoint y: 185, distance: 225.1
click at [425, 177] on font "公鑰。您可以使用程式庫或第三方程式庫來管理令牌，並根據公鑰 驗證存取令牌。" at bounding box center [344, 165] width 332 height 23
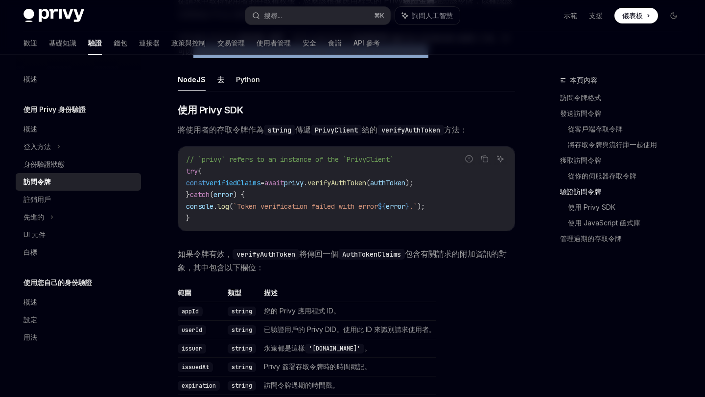
scroll to position [1441, 0]
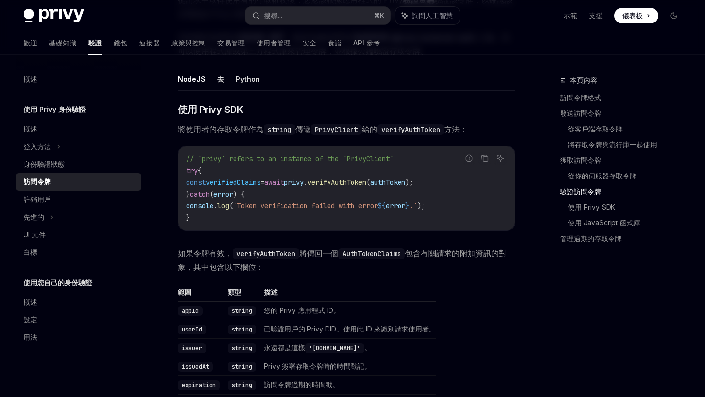
drag, startPoint x: 195, startPoint y: 150, endPoint x: 462, endPoint y: 149, distance: 266.7
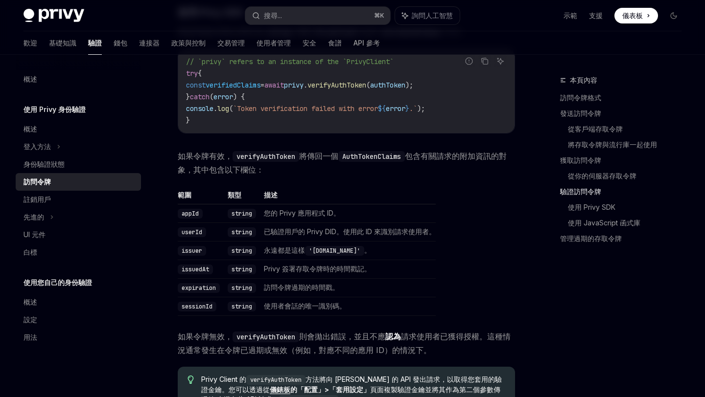
scroll to position [1556, 0]
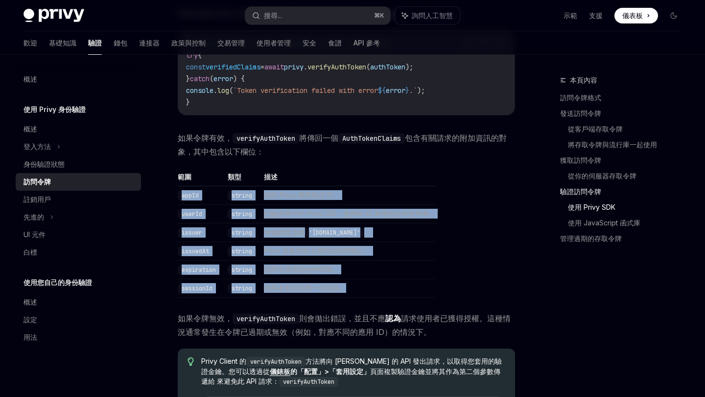
drag, startPoint x: 179, startPoint y: 207, endPoint x: 372, endPoint y: 309, distance: 218.0
click at [372, 298] on tbody "appId string 您的 Privy 應用程式 ID。 userId string 已驗證用戶的 Privy DID。使用此 ID 來識別請求使用者。 …" at bounding box center [307, 242] width 258 height 112
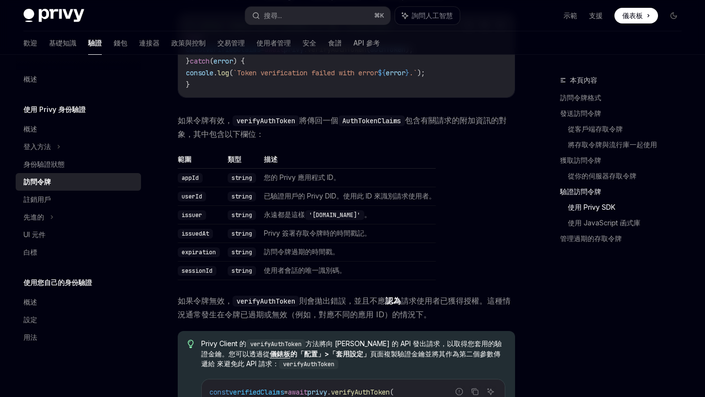
scroll to position [1575, 0]
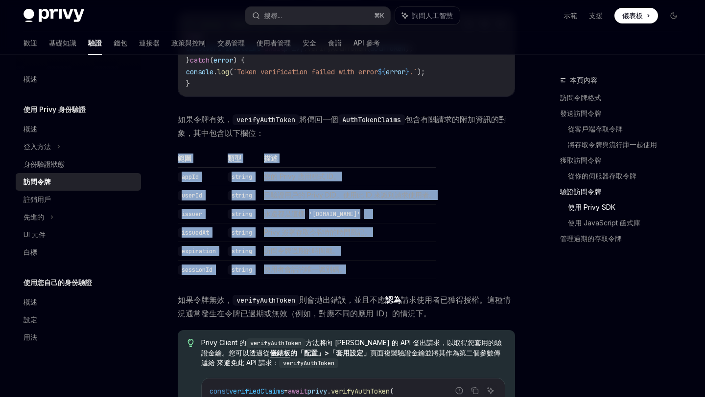
drag, startPoint x: 172, startPoint y: 170, endPoint x: 378, endPoint y: 282, distance: 235.2
click at [378, 279] on td "使用者會話的唯一識別碼。" at bounding box center [348, 269] width 176 height 19
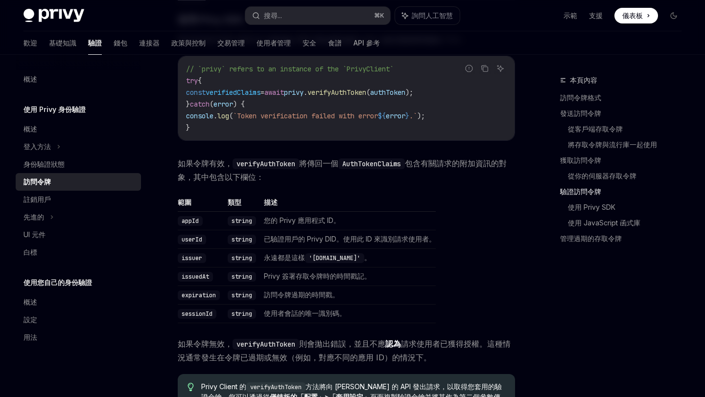
scroll to position [1487, 0]
